Goal: Transaction & Acquisition: Purchase product/service

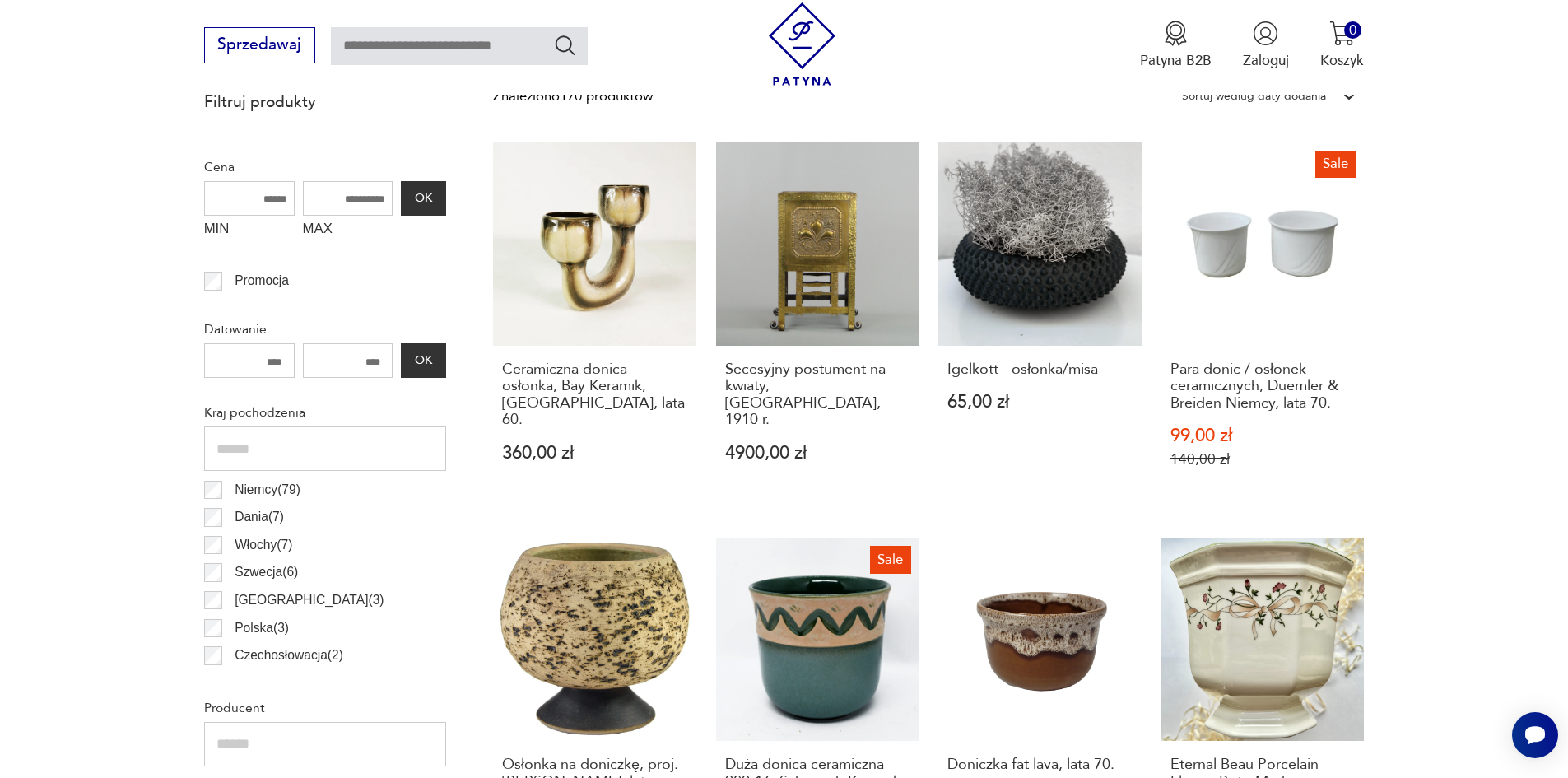
scroll to position [713, 0]
click at [346, 196] on input "MAX" at bounding box center [348, 199] width 91 height 34
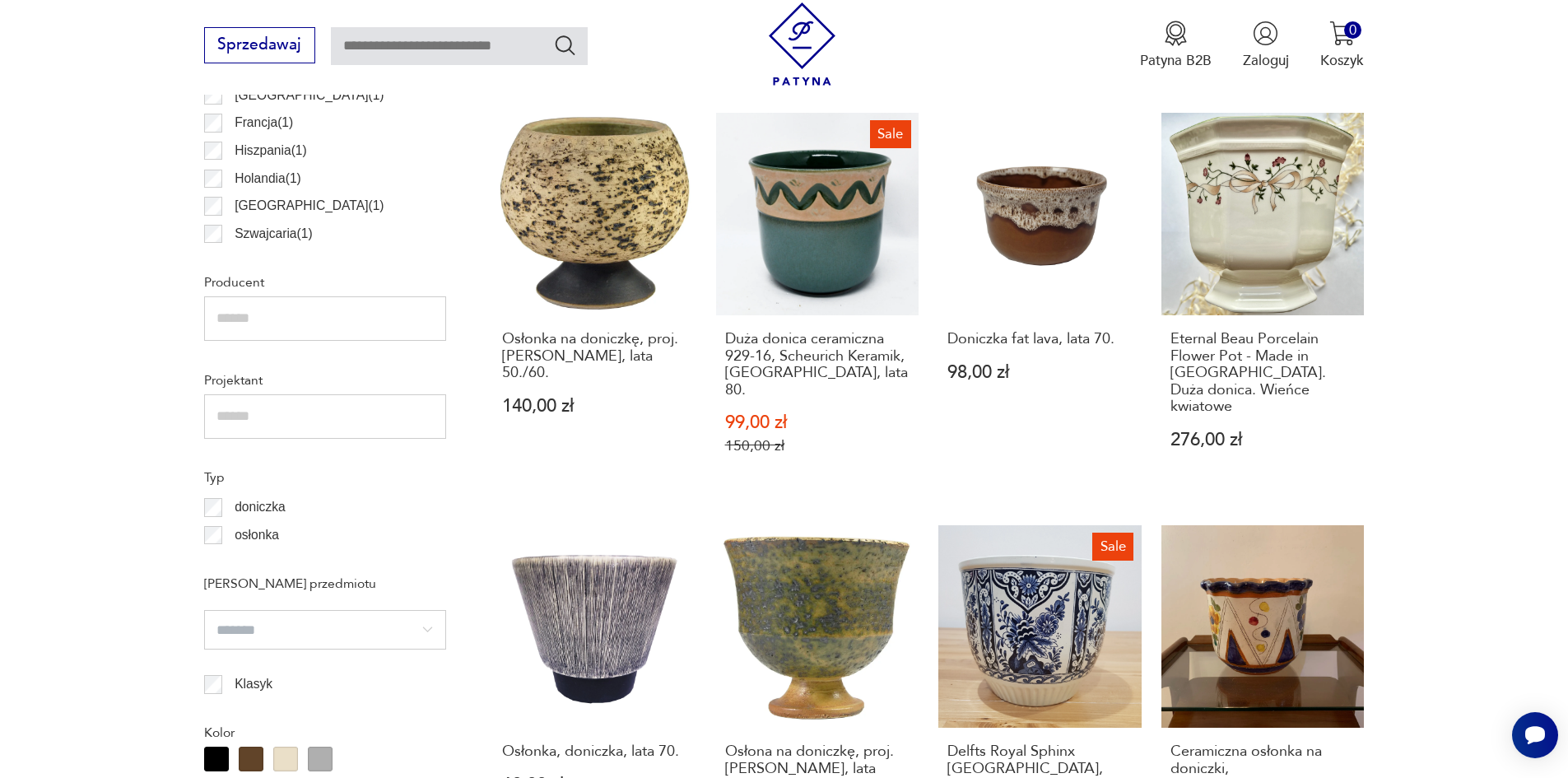
scroll to position [1207, 0]
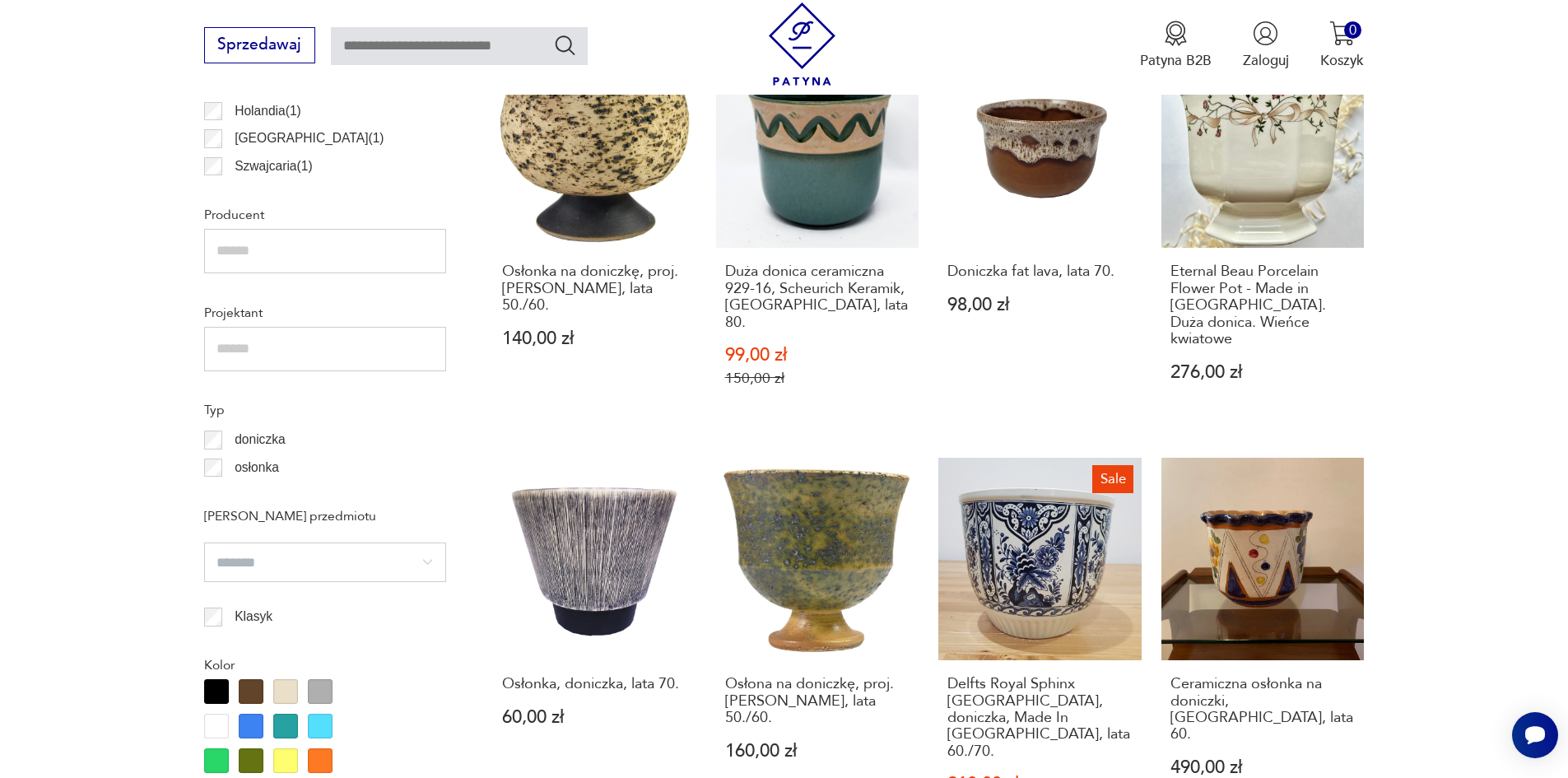
type input "***"
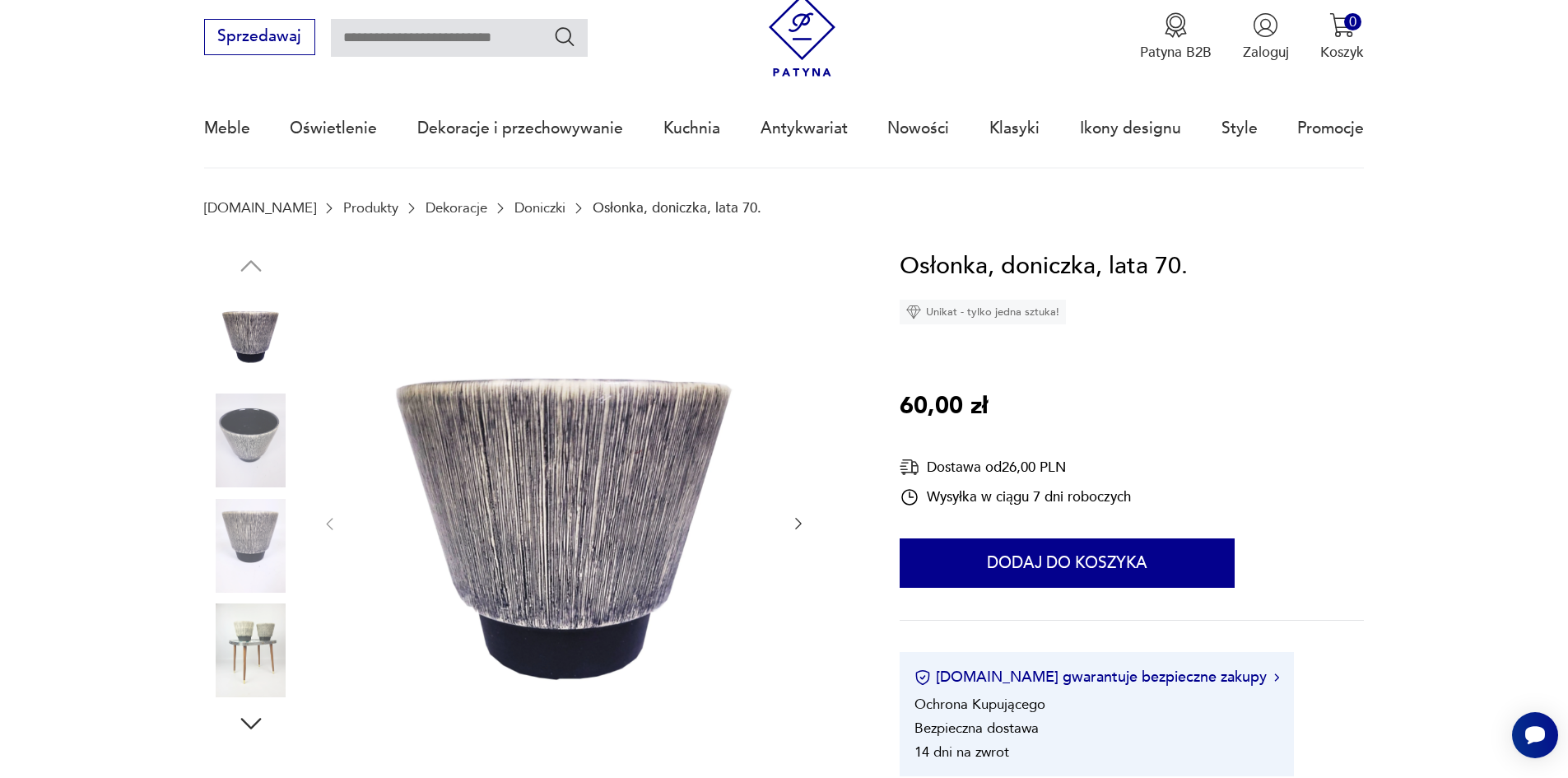
scroll to position [82, 0]
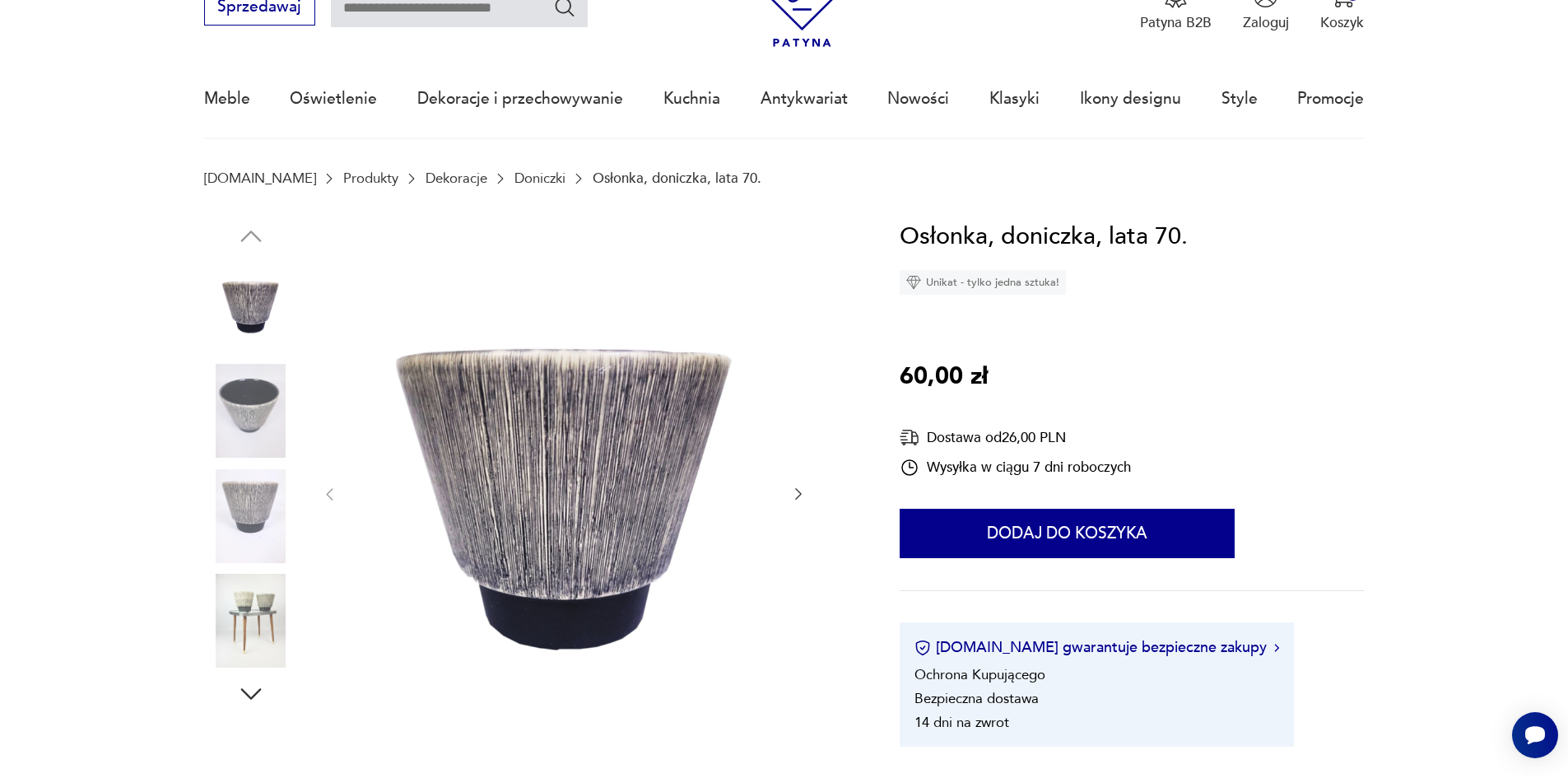
click at [807, 494] on div at bounding box center [528, 494] width 649 height 553
click at [800, 494] on icon "button" at bounding box center [799, 495] width 7 height 12
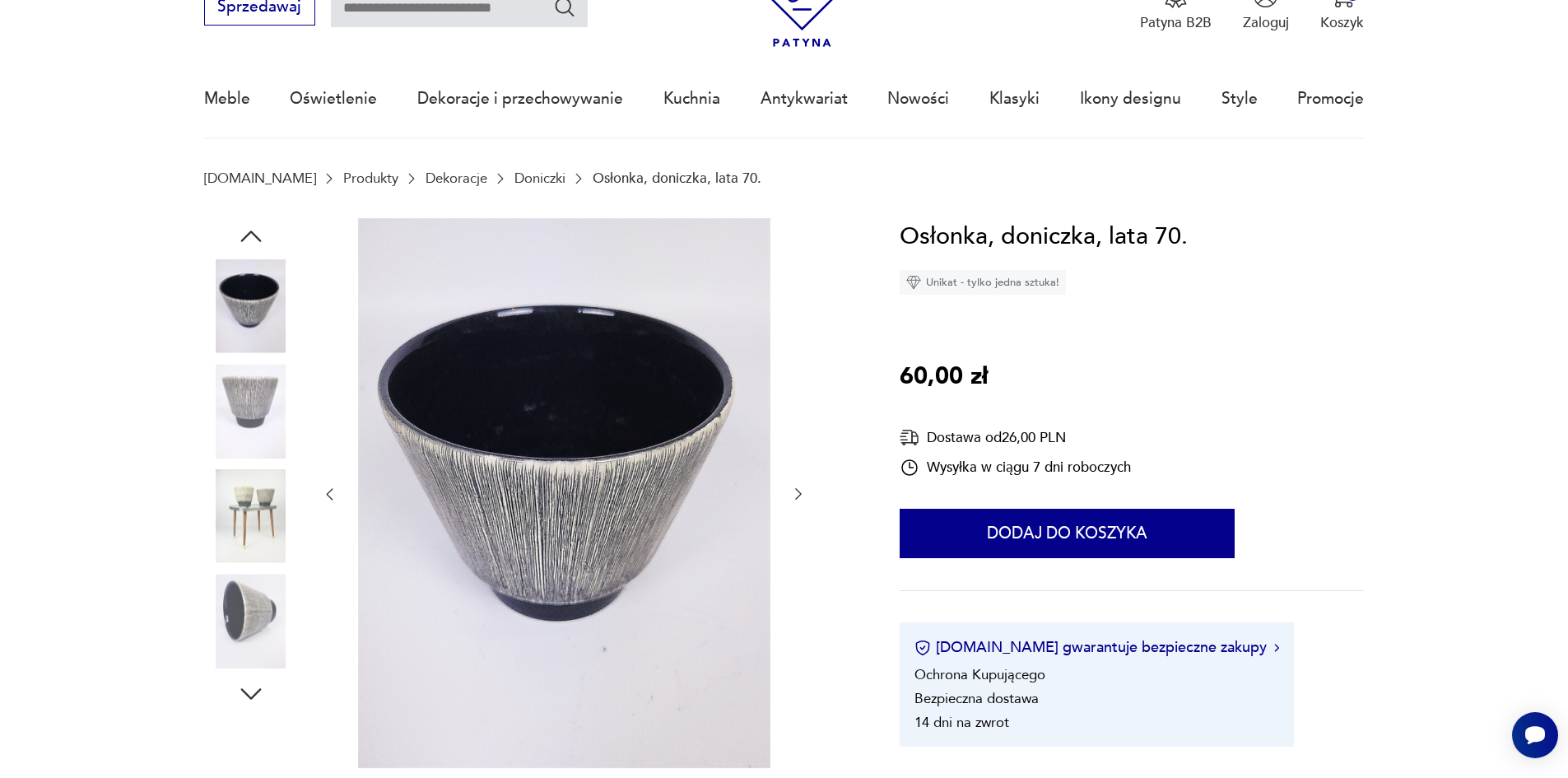
click at [800, 496] on icon "button" at bounding box center [799, 495] width 7 height 12
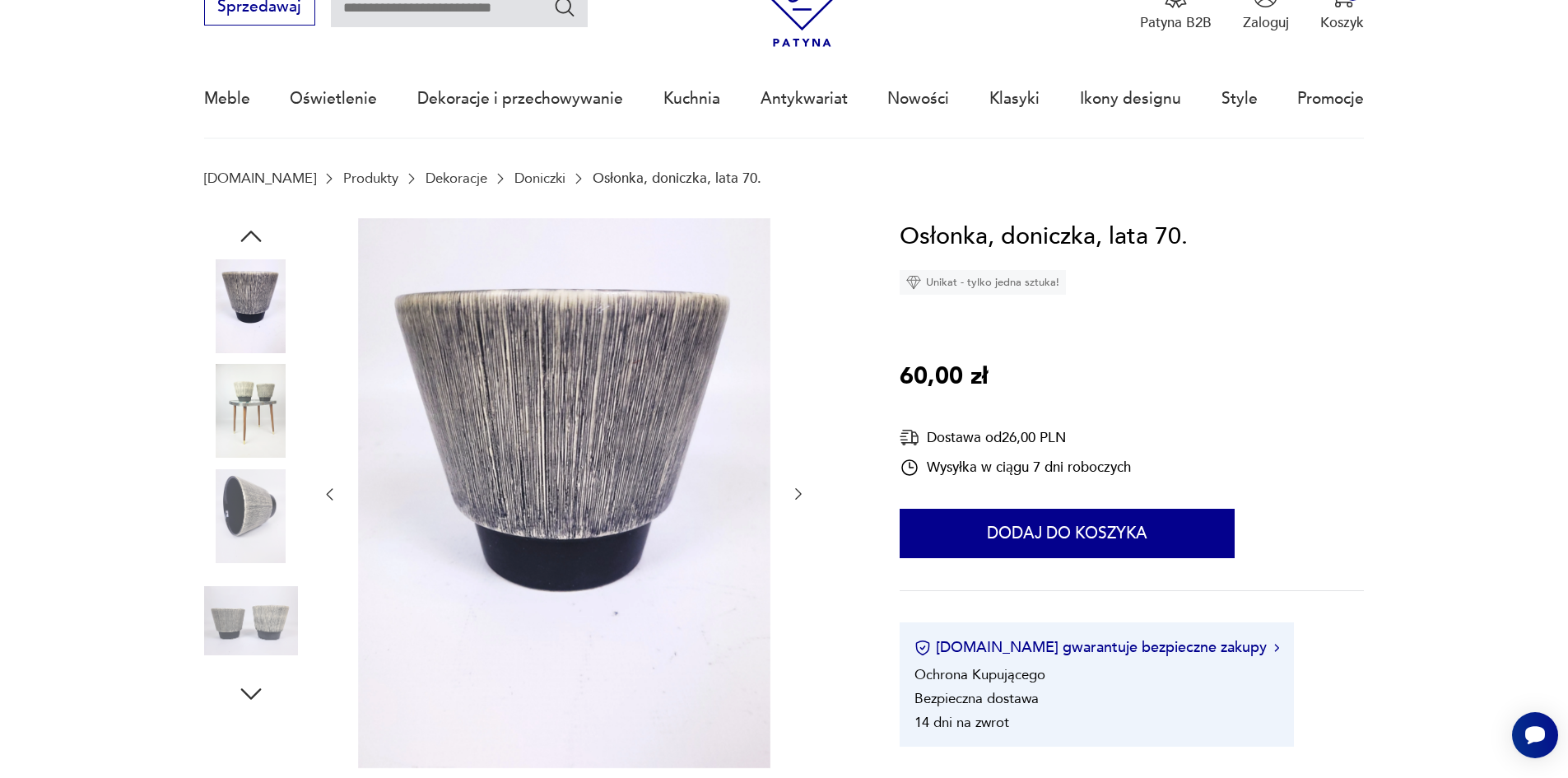
click at [800, 496] on icon "button" at bounding box center [799, 495] width 7 height 12
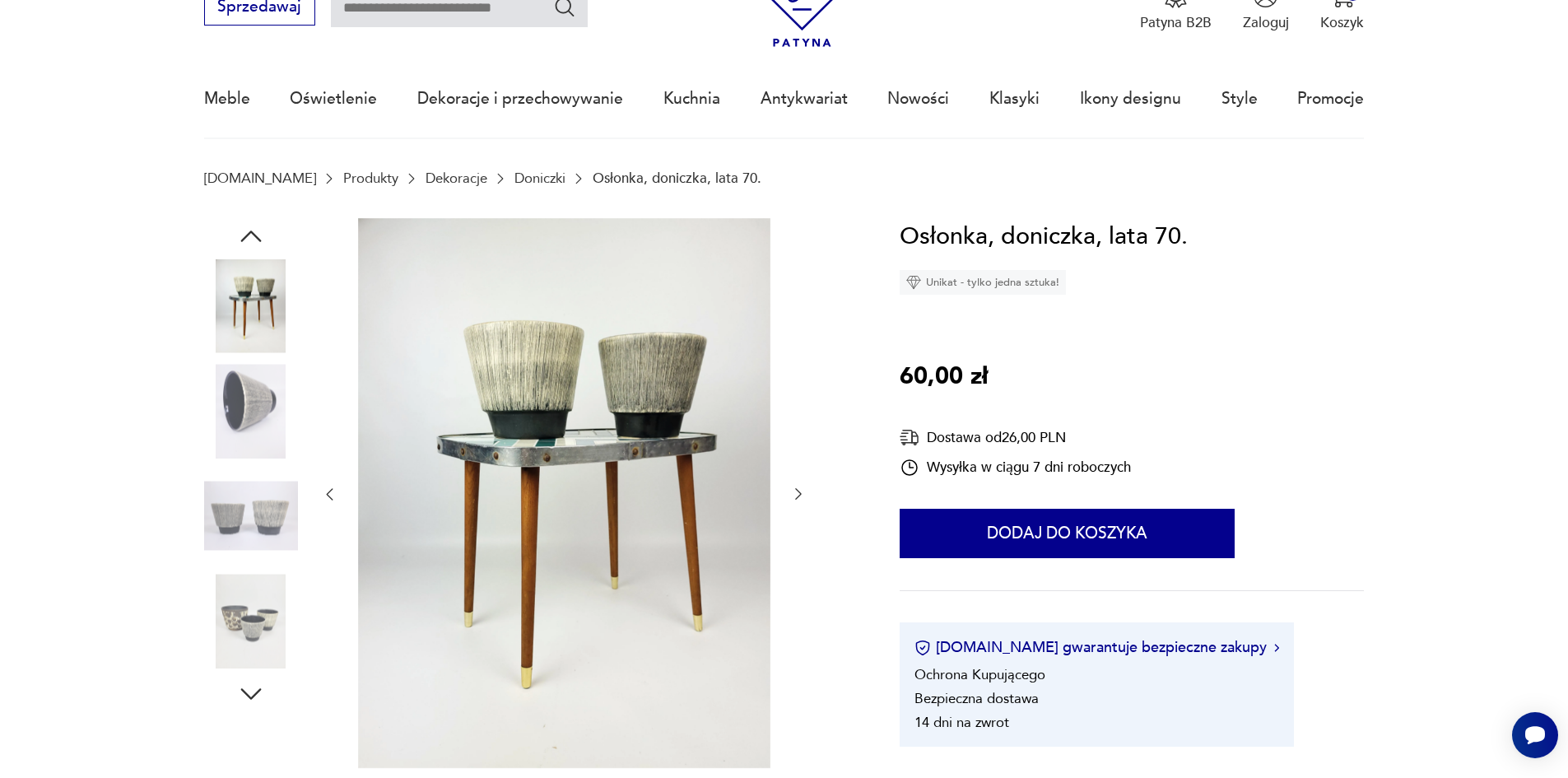
click at [800, 496] on icon "button" at bounding box center [799, 495] width 7 height 12
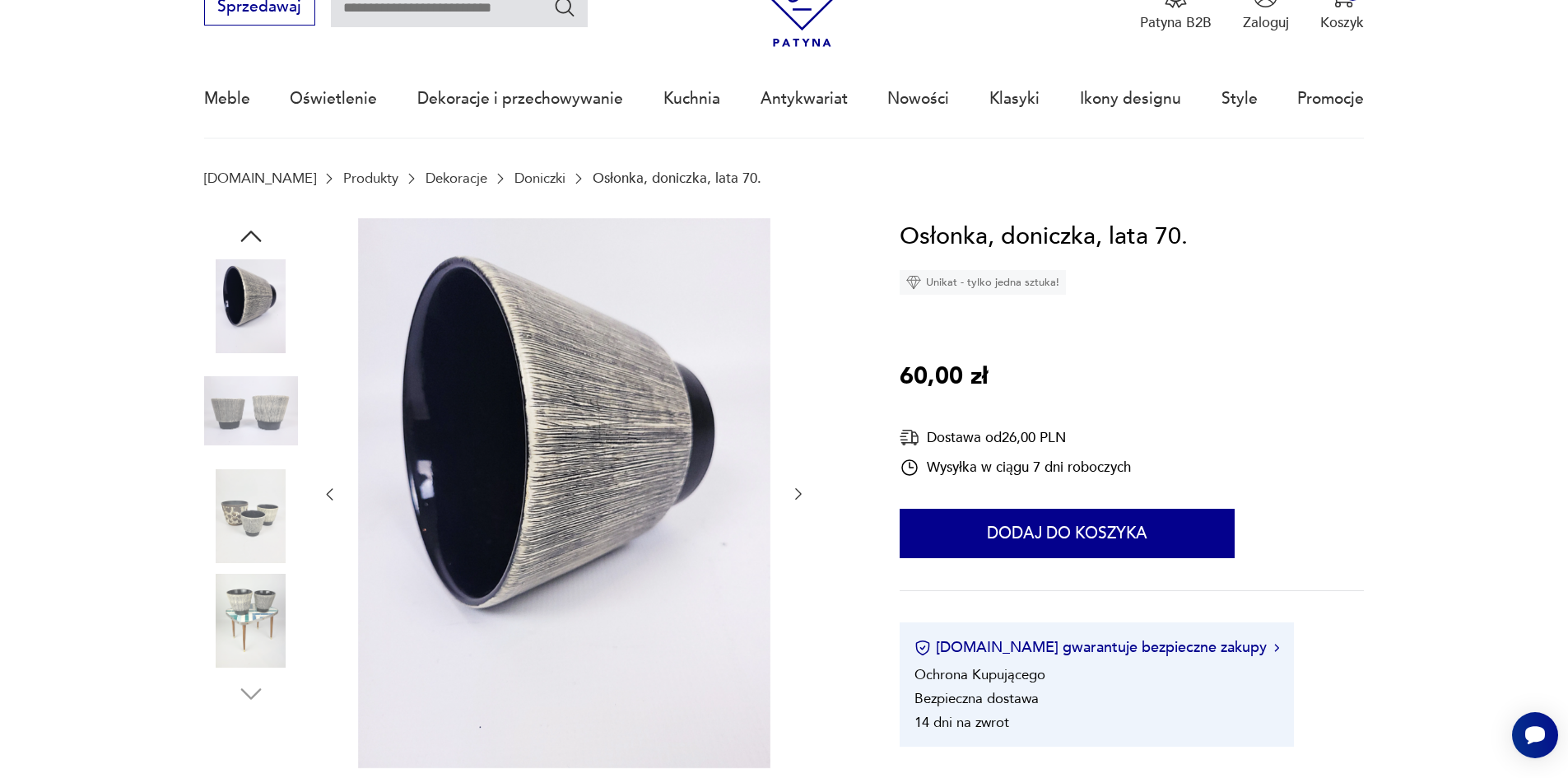
click at [800, 496] on icon "button" at bounding box center [799, 495] width 7 height 12
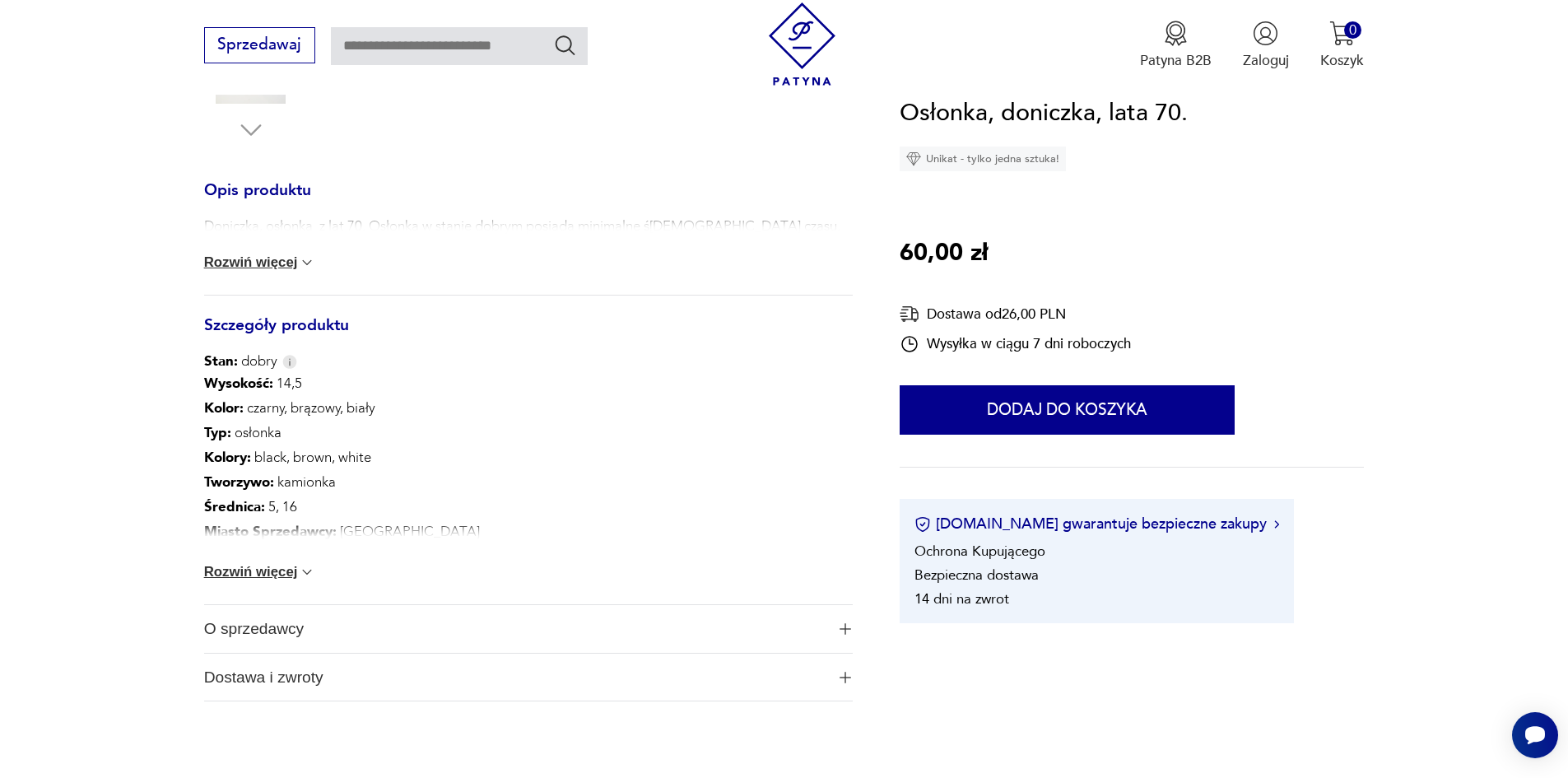
scroll to position [659, 0]
